Goal: Find specific page/section: Find specific page/section

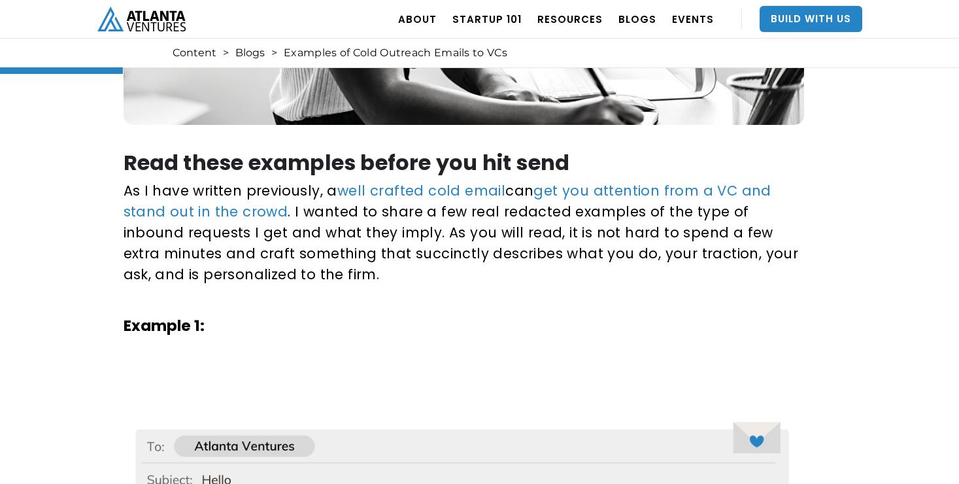
scroll to position [596, 0]
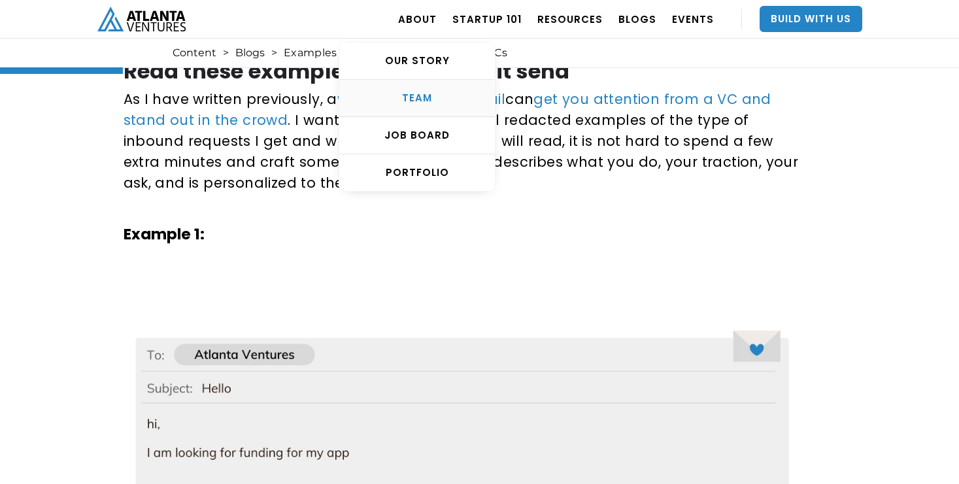
click at [437, 101] on div "TEAM" at bounding box center [417, 98] width 156 height 13
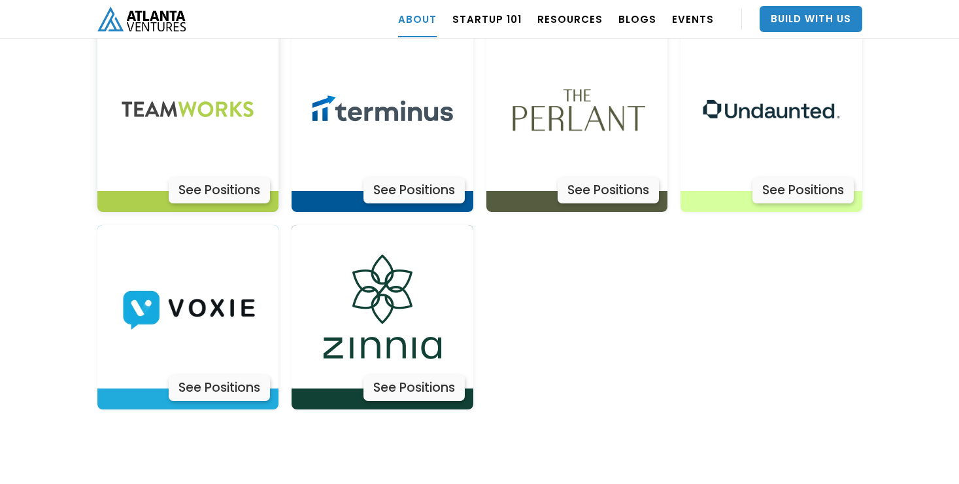
scroll to position [4338, 0]
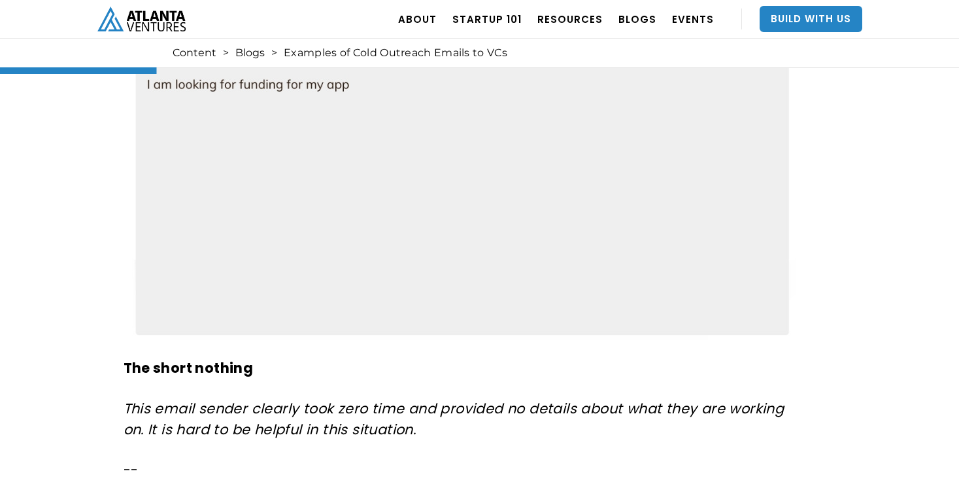
scroll to position [923, 0]
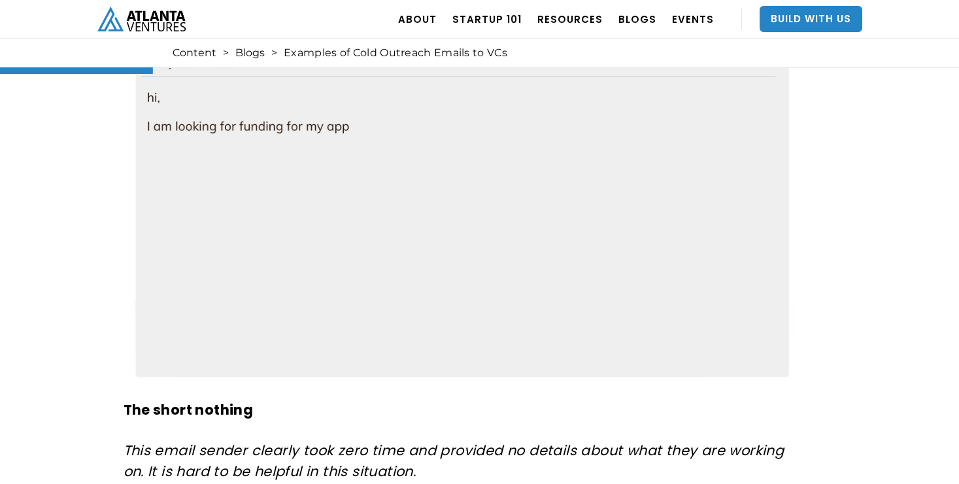
click at [241, 126] on img at bounding box center [462, 196] width 676 height 394
click at [254, 175] on img at bounding box center [462, 196] width 676 height 394
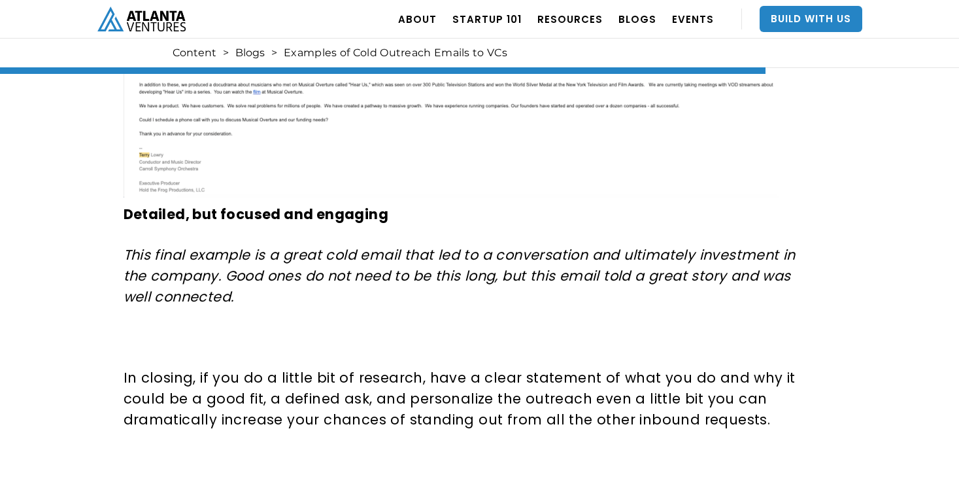
scroll to position [4758, 0]
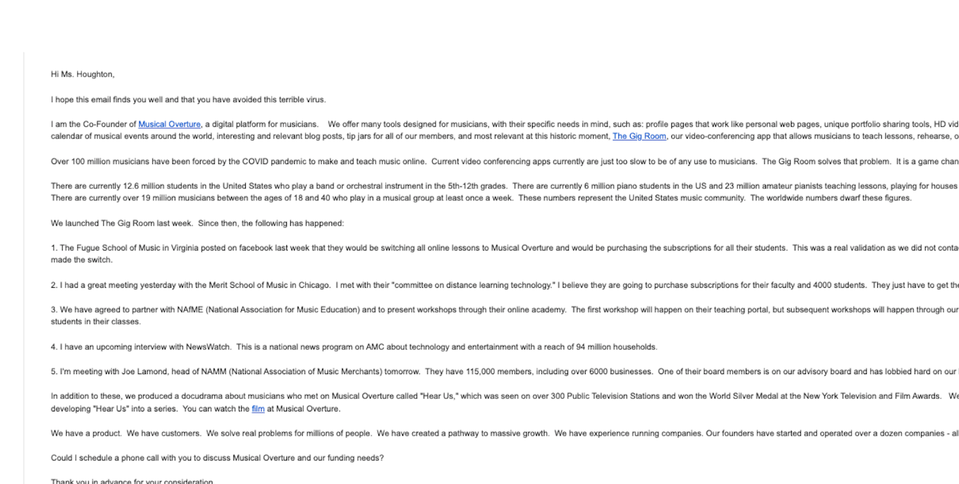
click at [254, 229] on img at bounding box center [462, 312] width 676 height 308
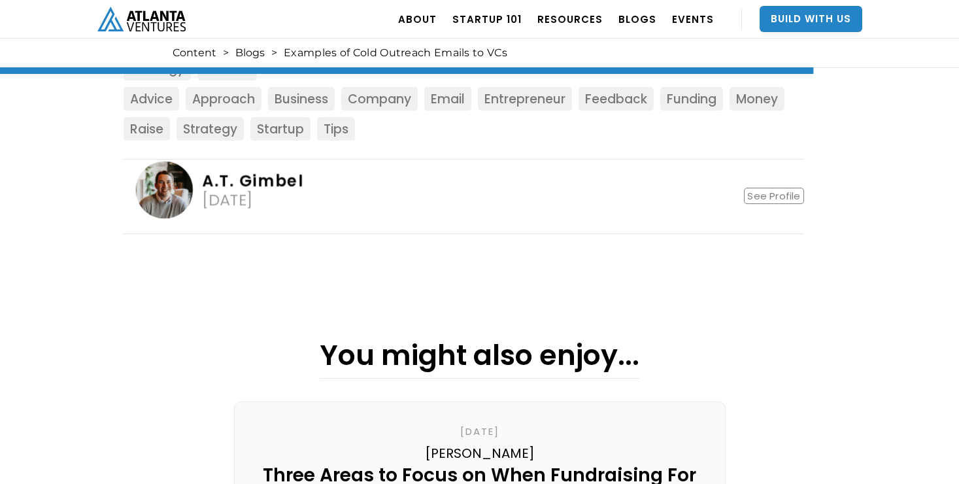
scroll to position [5480, 0]
